Goal: Information Seeking & Learning: Check status

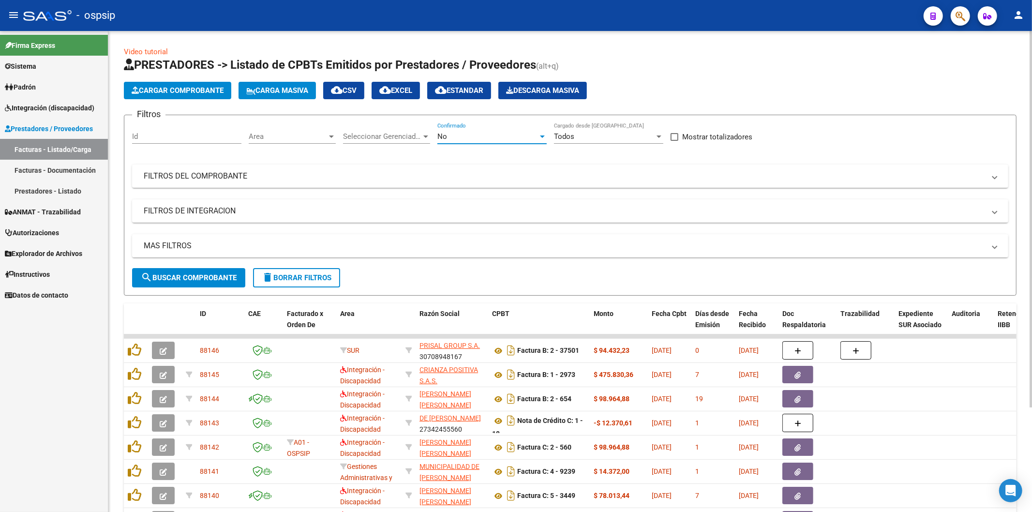
click at [531, 134] on div "No" at bounding box center [487, 136] width 101 height 9
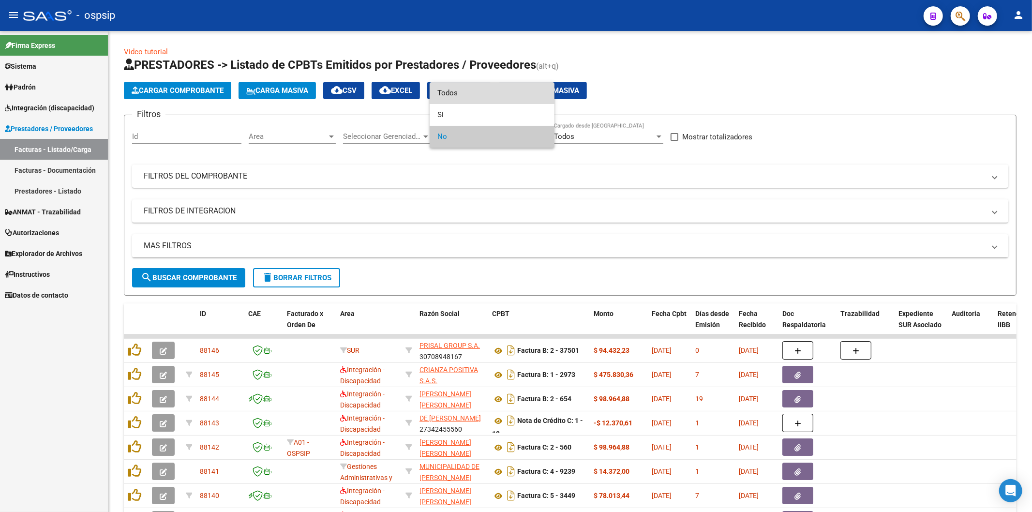
click at [485, 95] on span "Todos" at bounding box center [491, 93] width 109 height 22
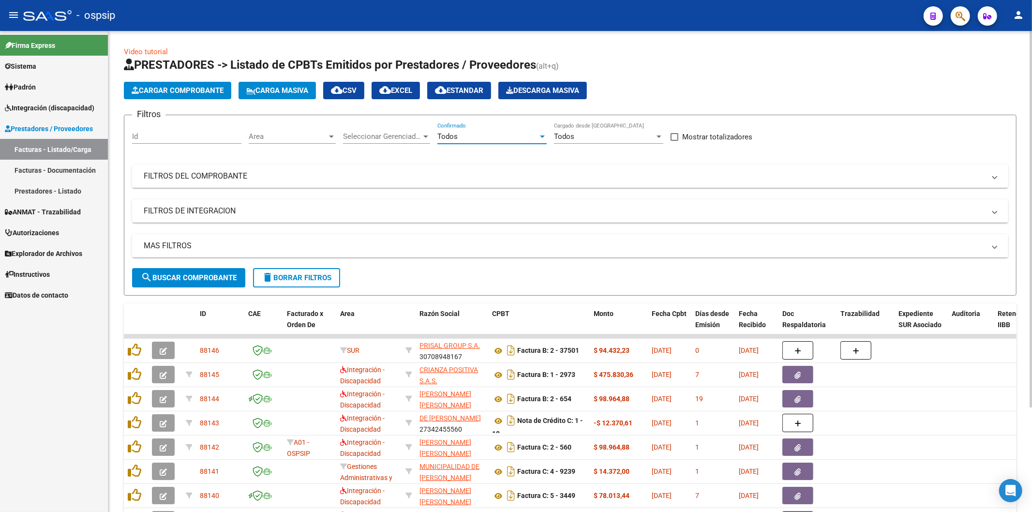
click at [921, 175] on mat-panel-title "FILTROS DEL COMPROBANTE" at bounding box center [565, 176] width 842 height 11
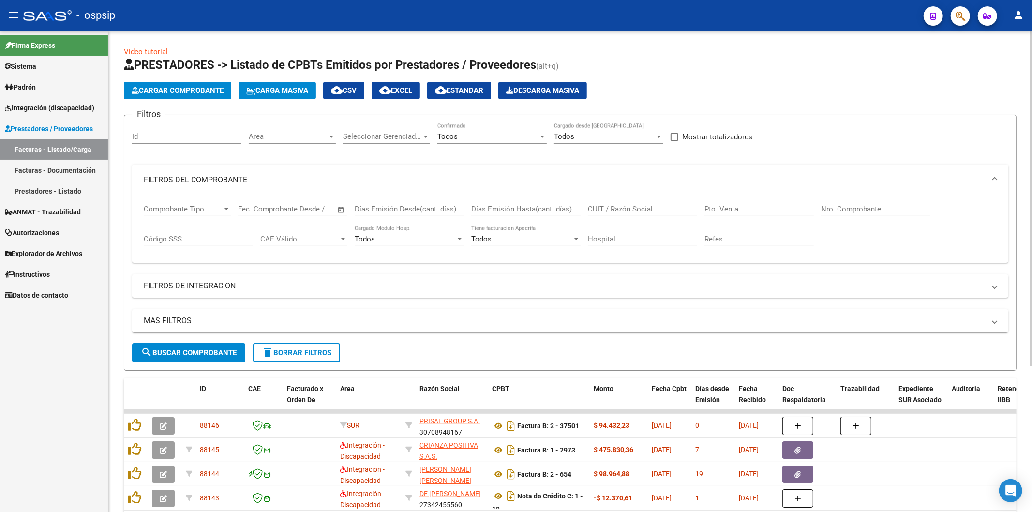
click at [853, 206] on input "Nro. Comprobante" at bounding box center [875, 209] width 109 height 9
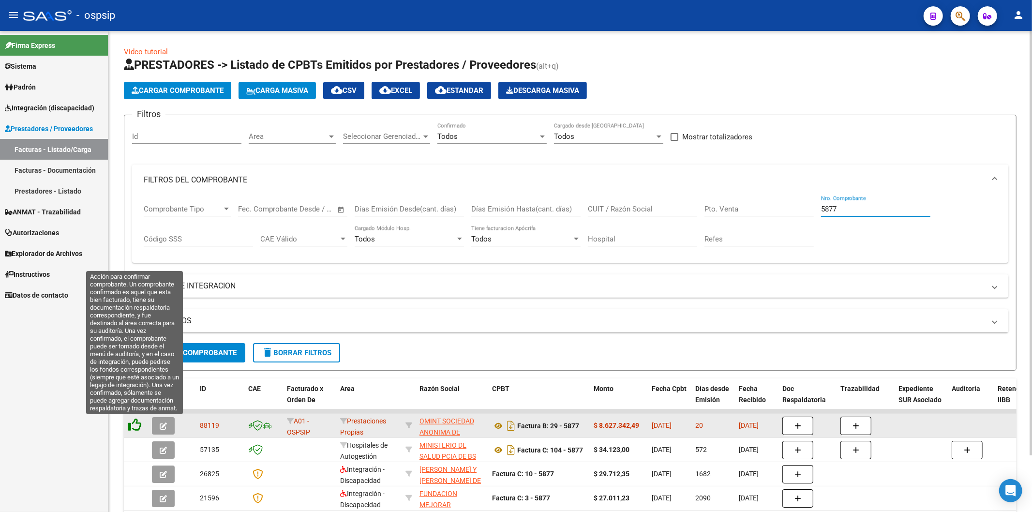
click at [134, 426] on icon at bounding box center [135, 425] width 14 height 14
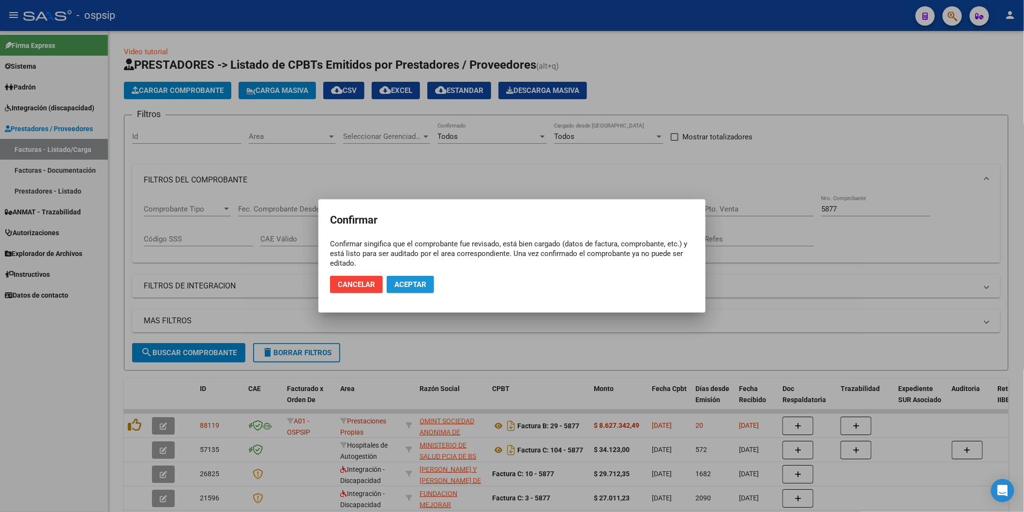
click at [417, 282] on span "Aceptar" at bounding box center [410, 284] width 32 height 9
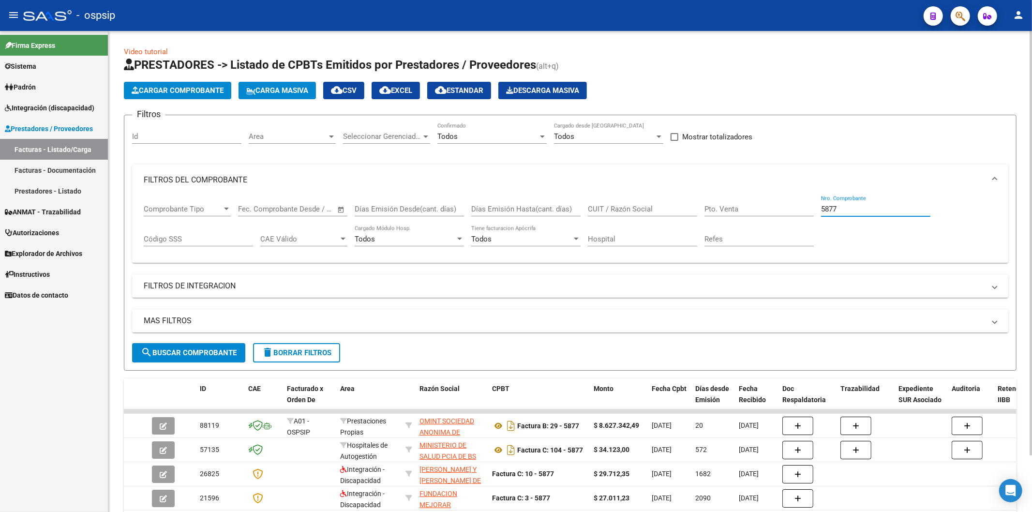
click at [858, 210] on input "5877" at bounding box center [875, 209] width 109 height 9
type input "5"
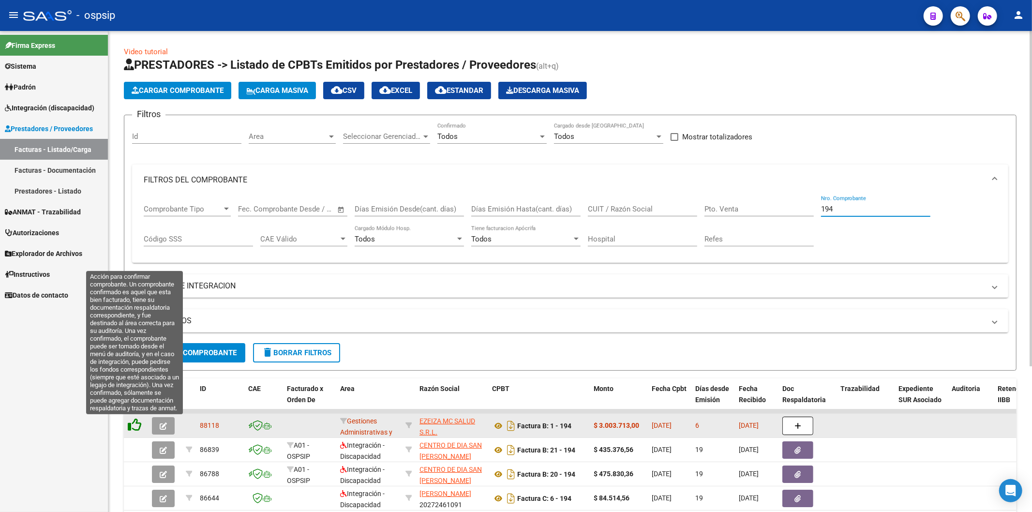
click at [136, 427] on icon at bounding box center [135, 425] width 14 height 14
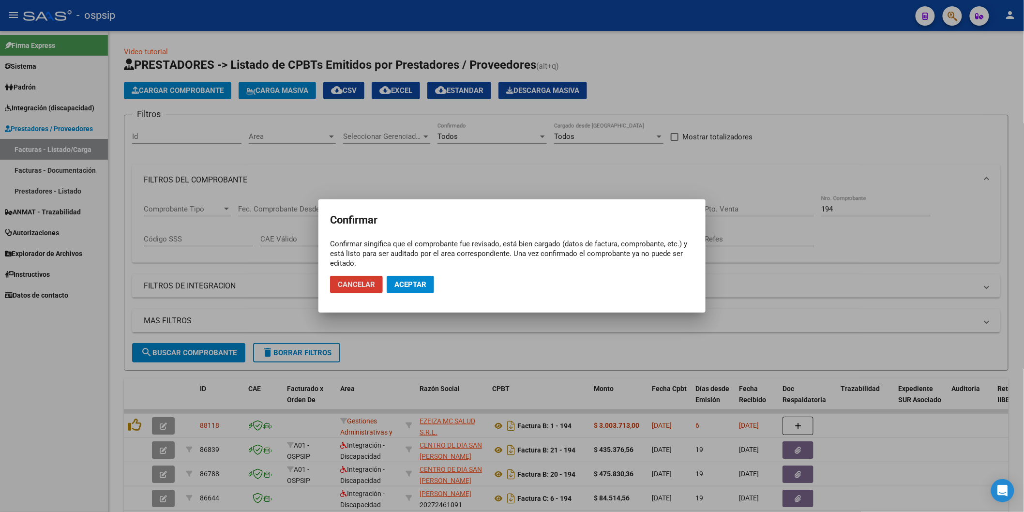
click at [415, 282] on span "Aceptar" at bounding box center [410, 284] width 32 height 9
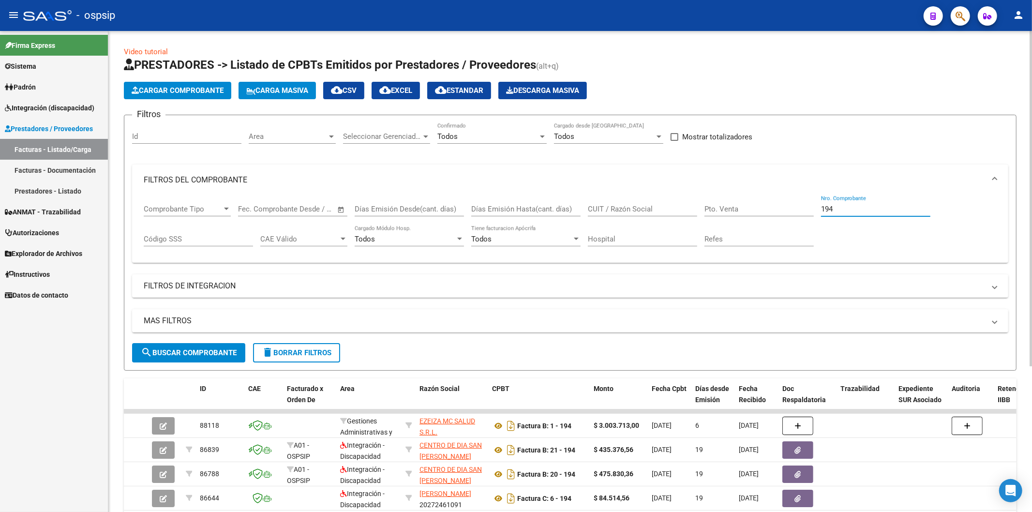
click at [878, 213] on input "194" at bounding box center [875, 209] width 109 height 9
type input "1"
click at [870, 206] on input "Nro. Comprobante" at bounding box center [875, 209] width 109 height 9
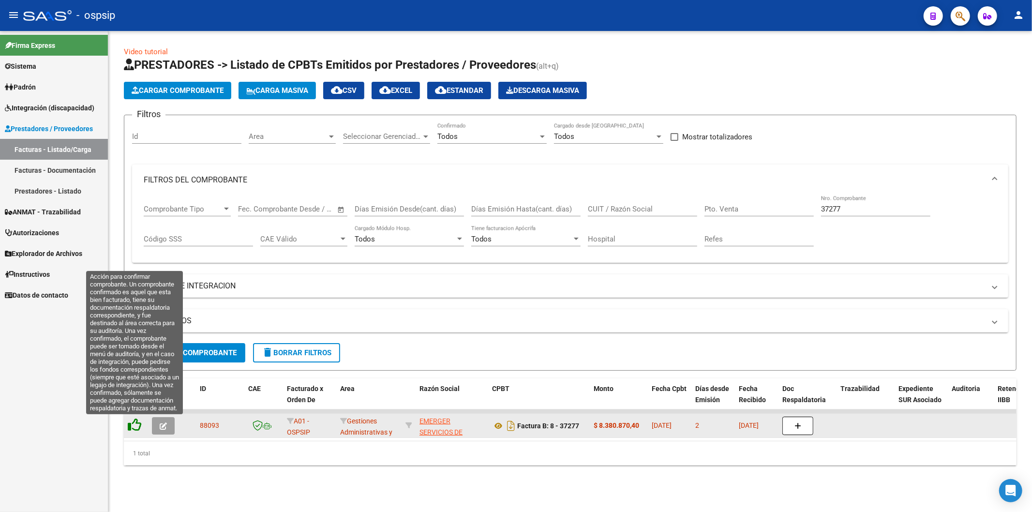
click at [132, 423] on icon at bounding box center [135, 425] width 14 height 14
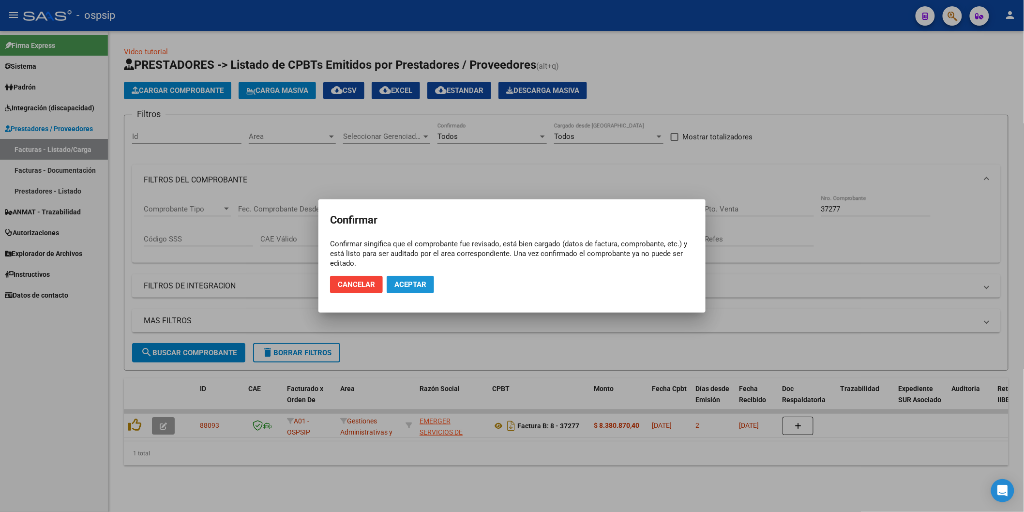
click at [407, 287] on span "Aceptar" at bounding box center [410, 284] width 32 height 9
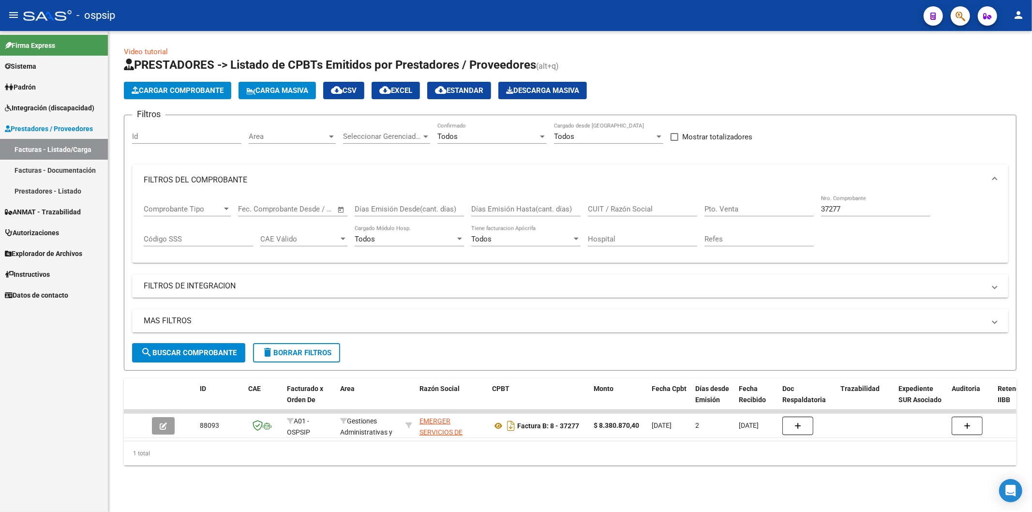
click at [870, 207] on input "37277" at bounding box center [875, 209] width 109 height 9
type input "3"
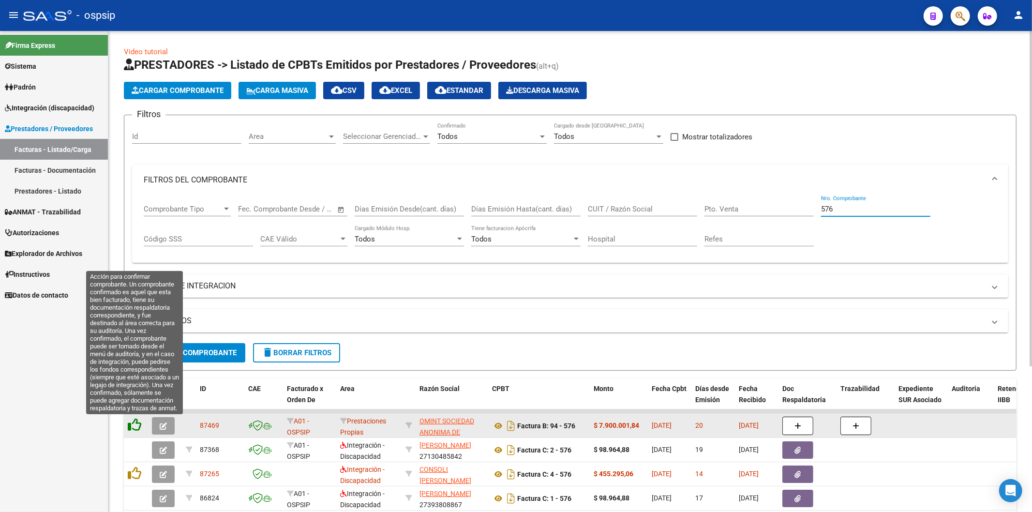
click at [133, 424] on icon at bounding box center [135, 425] width 14 height 14
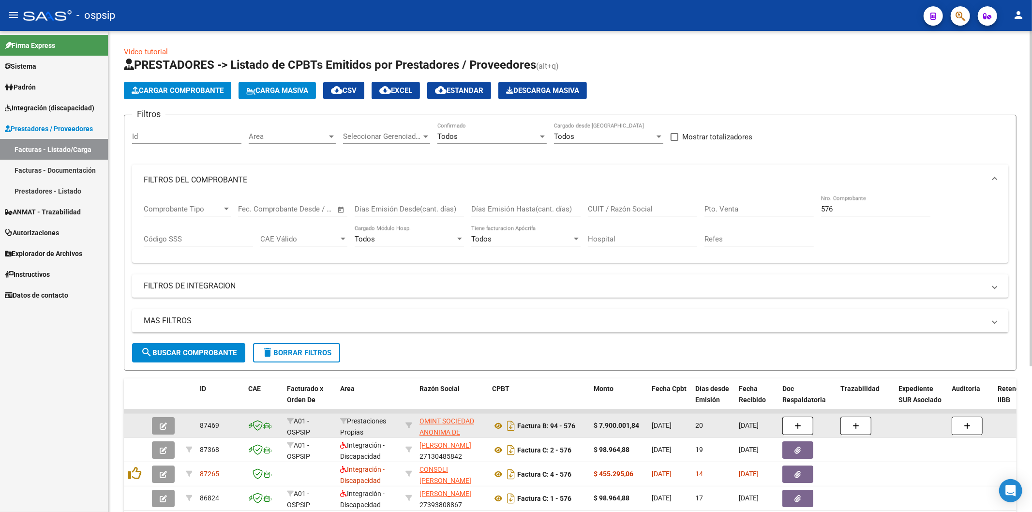
click at [844, 208] on input "576" at bounding box center [875, 209] width 109 height 9
type input "5"
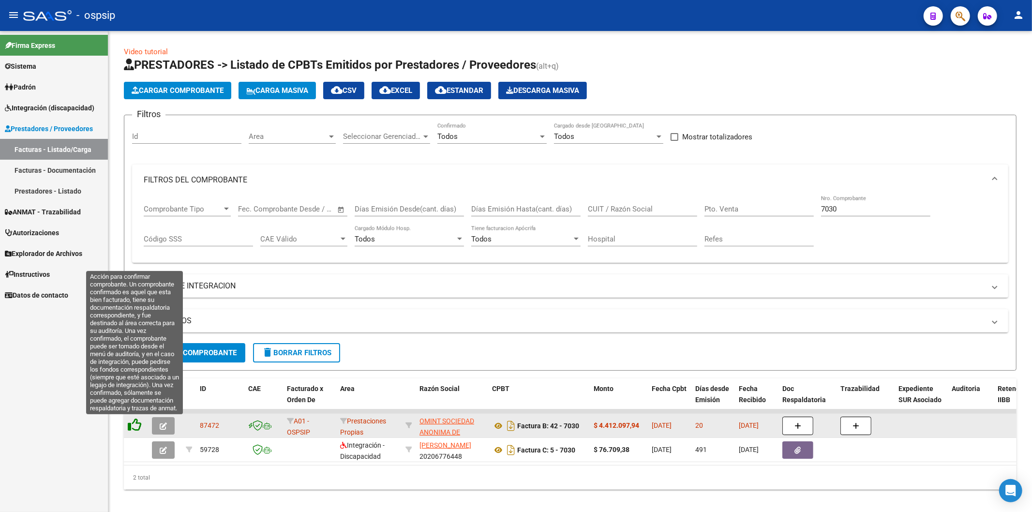
click at [136, 426] on icon at bounding box center [135, 425] width 14 height 14
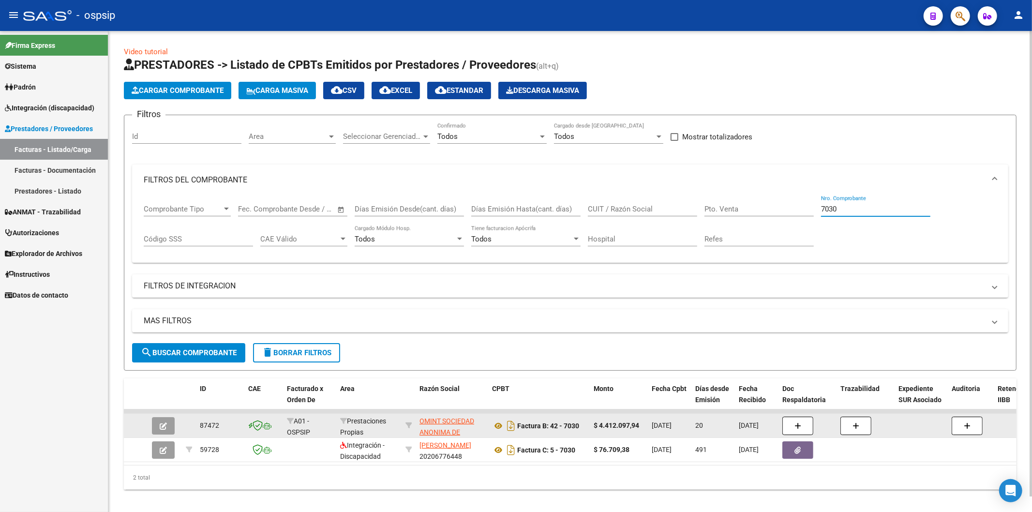
click at [885, 210] on input "7030" at bounding box center [875, 209] width 109 height 9
type input "7"
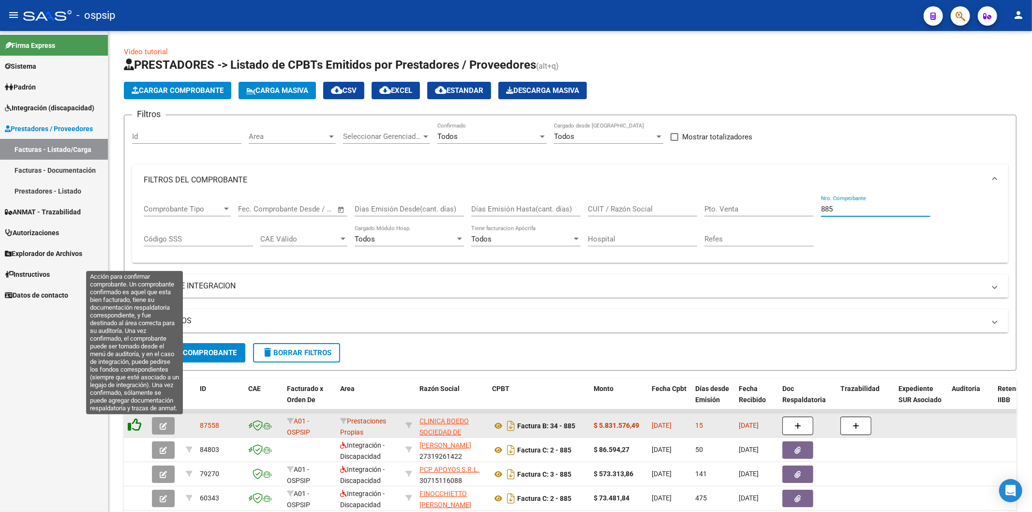
click at [134, 427] on icon at bounding box center [135, 425] width 14 height 14
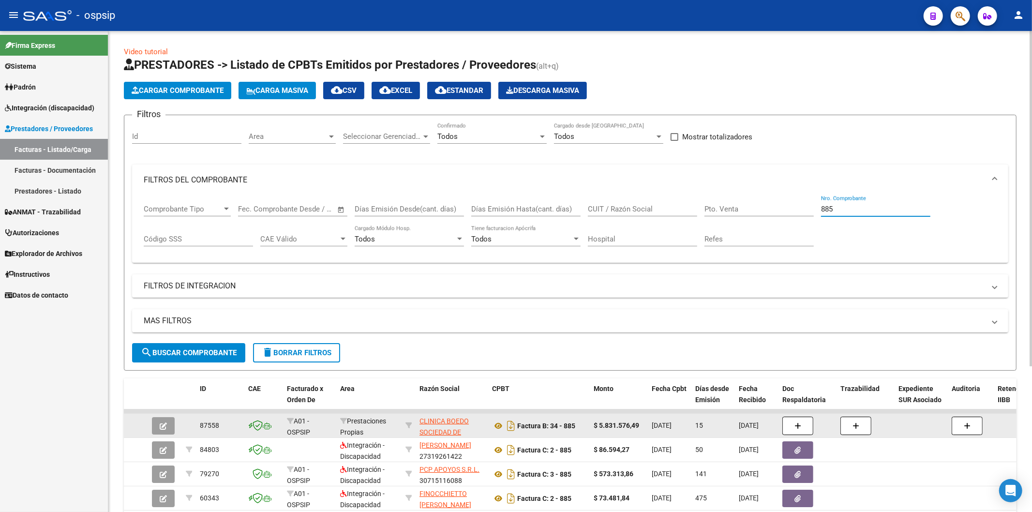
click at [862, 206] on input "885" at bounding box center [875, 209] width 109 height 9
type input "8"
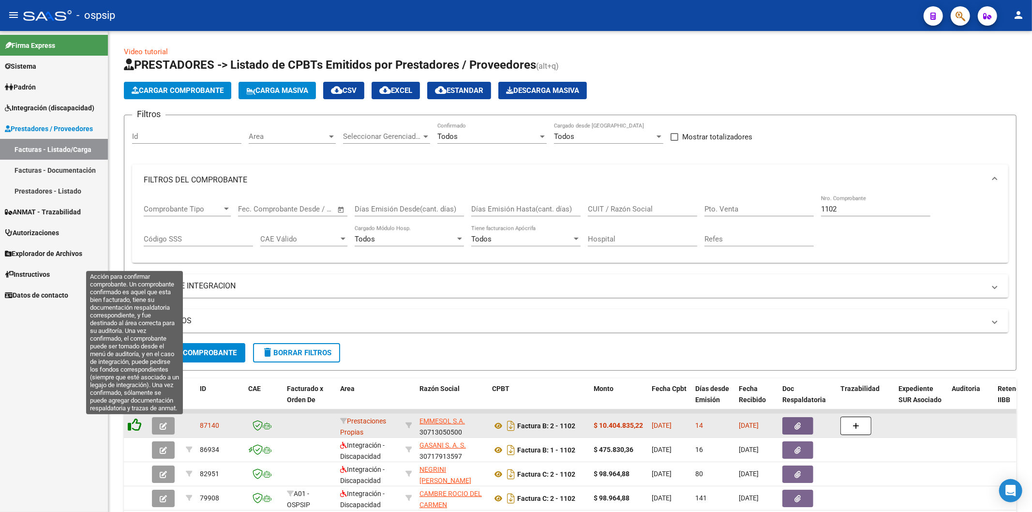
click at [136, 425] on icon at bounding box center [135, 425] width 14 height 14
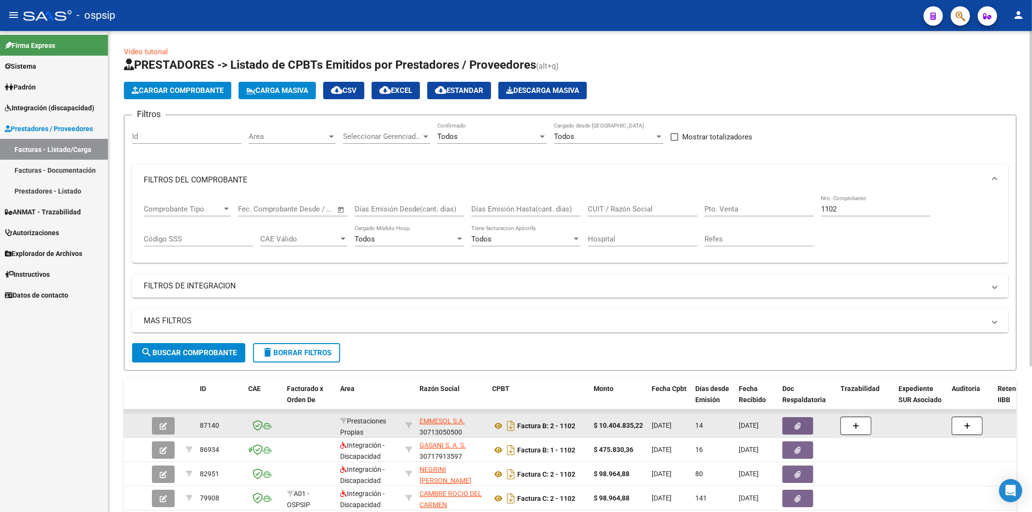
click at [865, 211] on input "1102" at bounding box center [875, 209] width 109 height 9
type input "1"
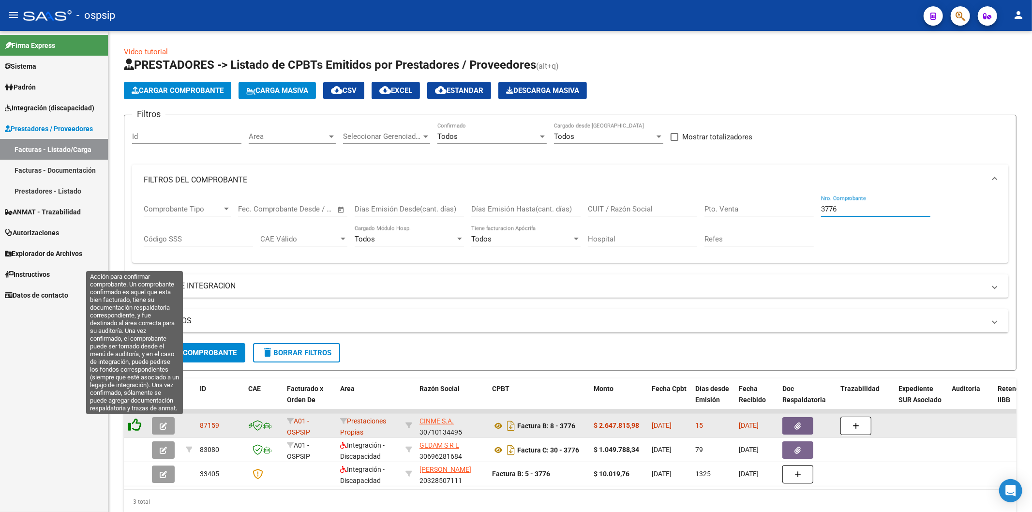
click at [136, 425] on icon at bounding box center [135, 425] width 14 height 14
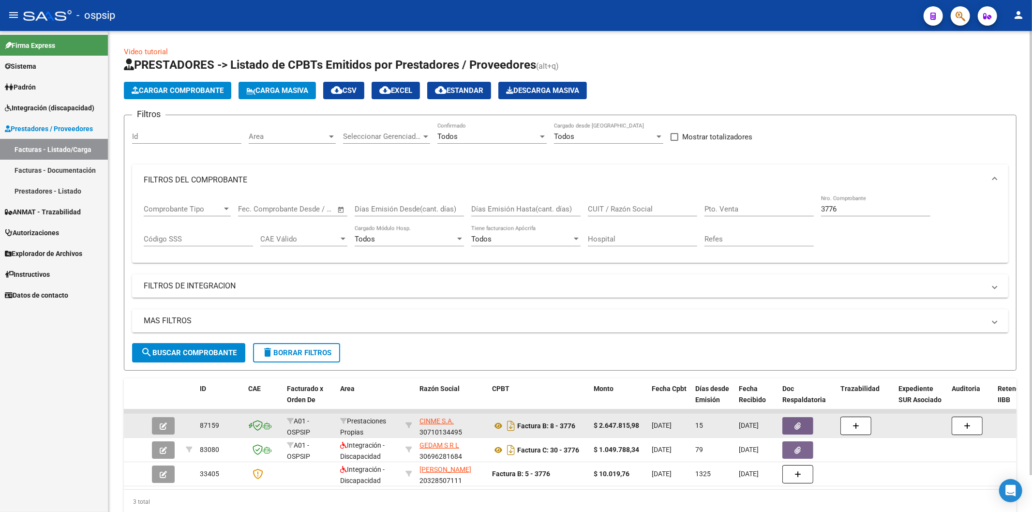
click at [878, 213] on input "3776" at bounding box center [875, 209] width 109 height 9
type input "3"
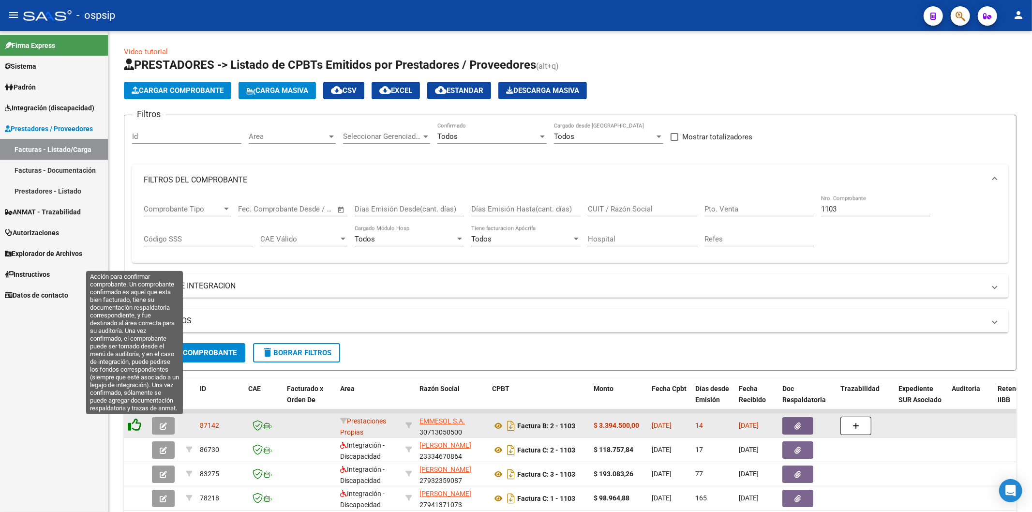
click at [138, 427] on icon at bounding box center [135, 425] width 14 height 14
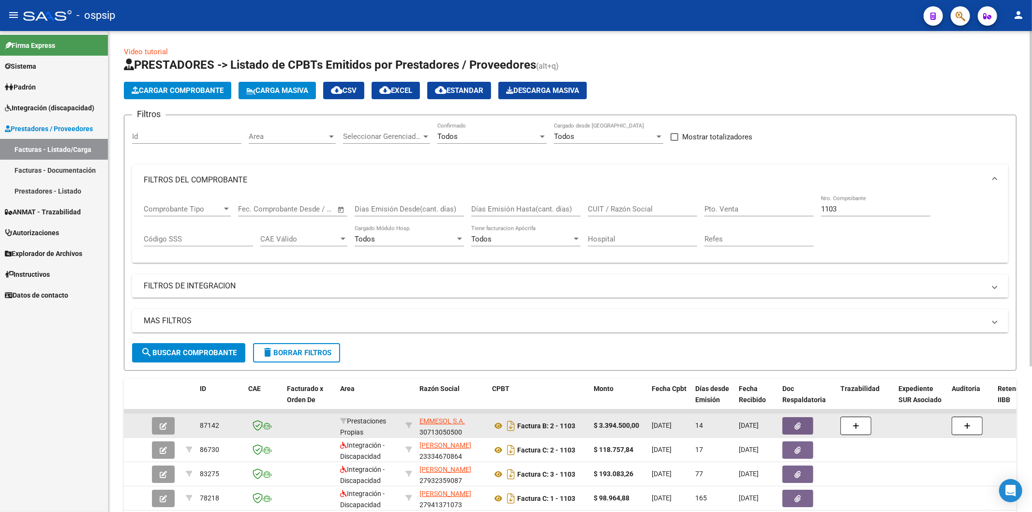
click at [865, 210] on input "1103" at bounding box center [875, 209] width 109 height 9
type input "1"
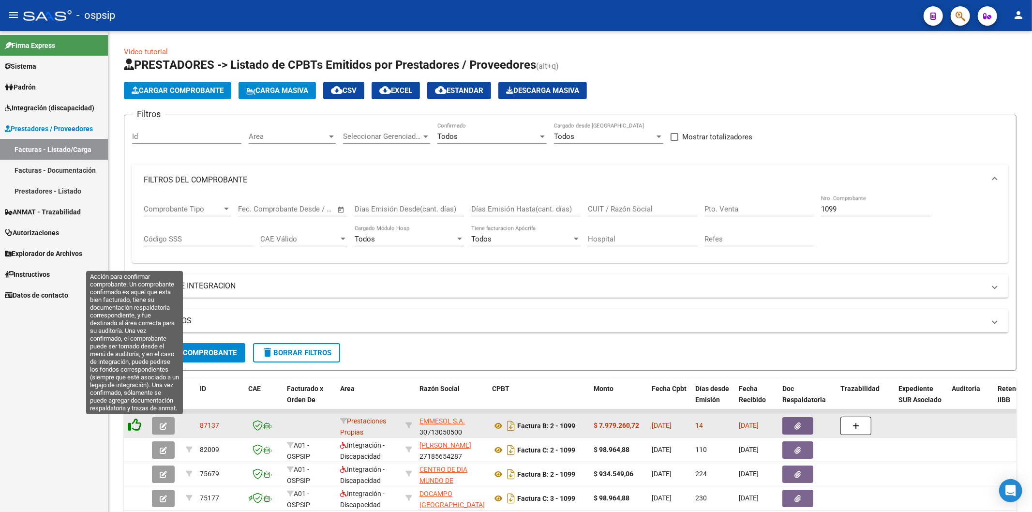
click at [133, 429] on icon at bounding box center [135, 425] width 14 height 14
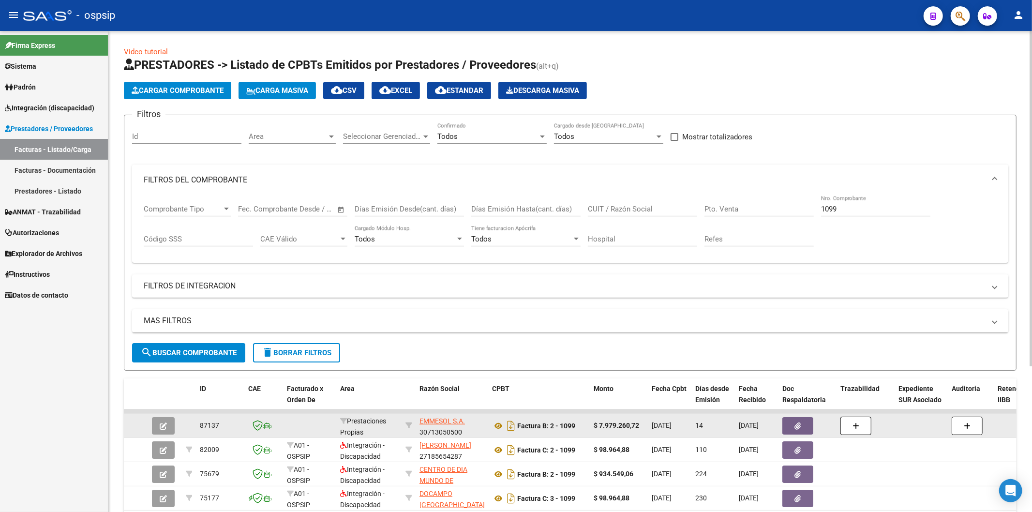
click at [863, 211] on input "1099" at bounding box center [875, 209] width 109 height 9
type input "1"
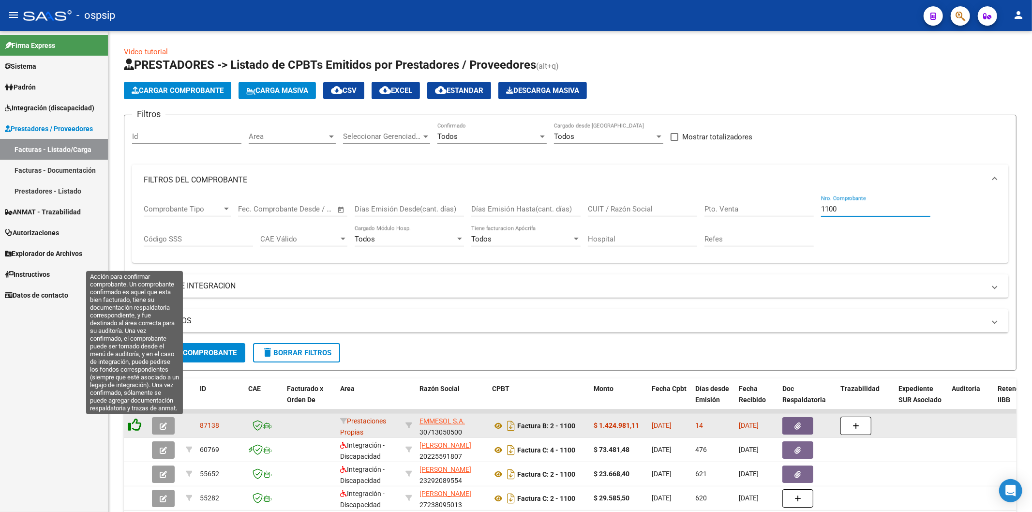
click at [137, 424] on icon at bounding box center [135, 425] width 14 height 14
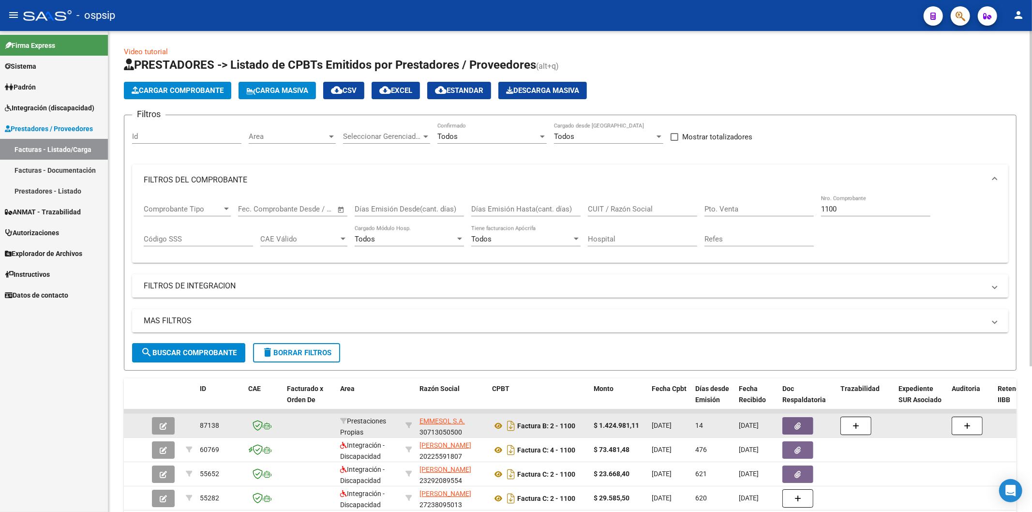
click at [872, 208] on input "1100" at bounding box center [875, 209] width 109 height 9
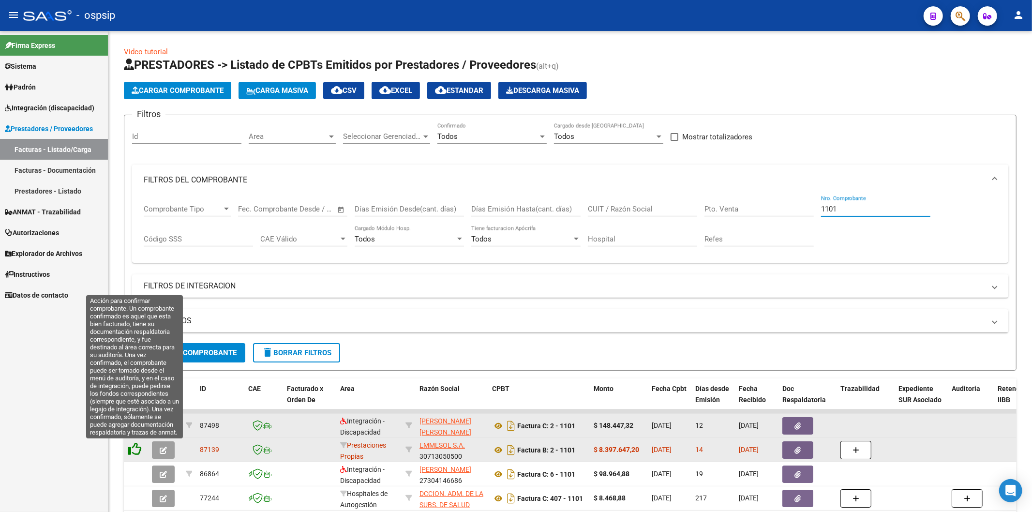
click at [136, 449] on icon at bounding box center [135, 449] width 14 height 14
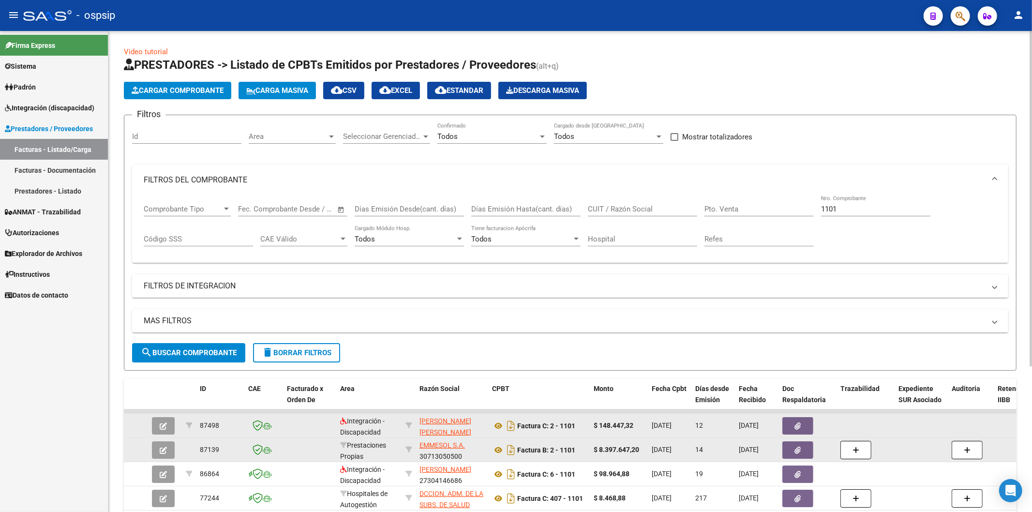
click at [865, 206] on input "1101" at bounding box center [875, 209] width 109 height 9
type input "1"
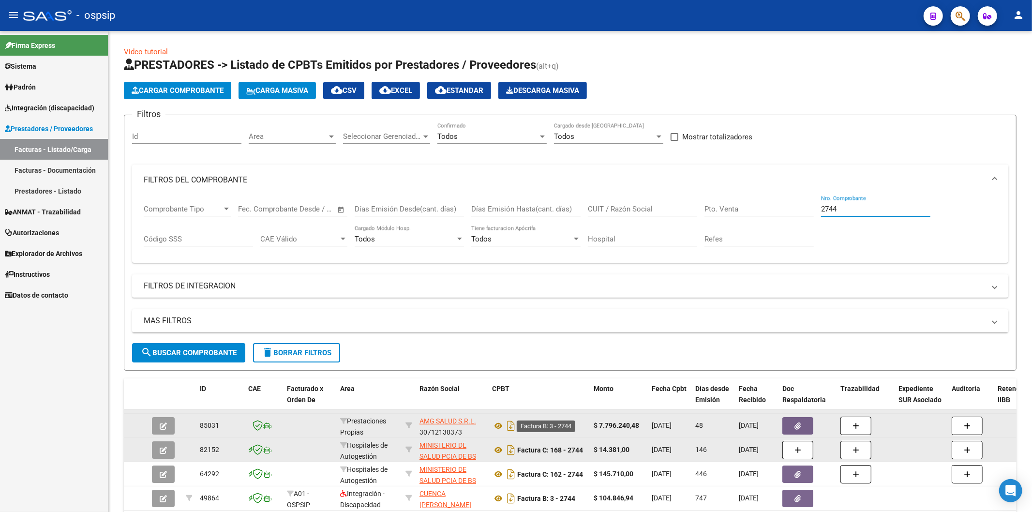
scroll to position [107, 0]
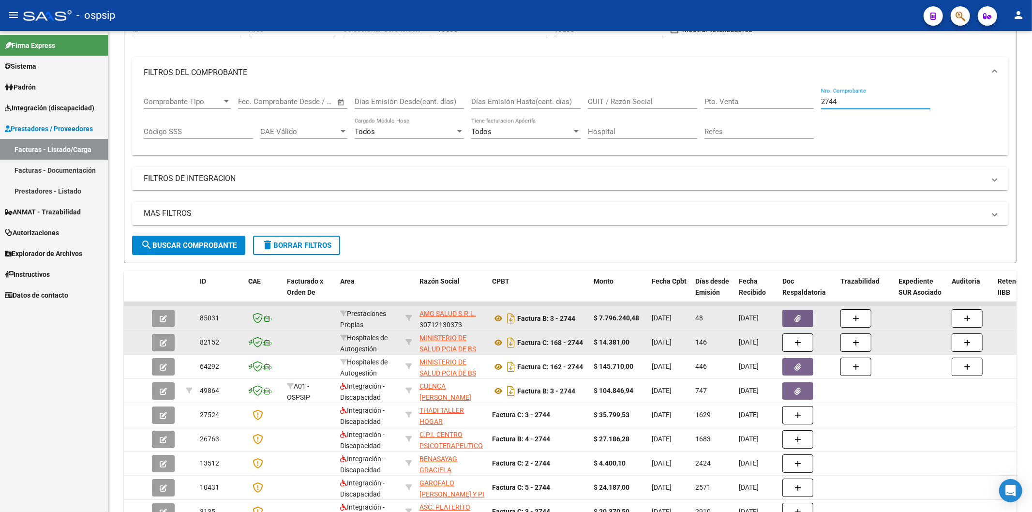
type input "2744"
